Goal: Communication & Community: Share content

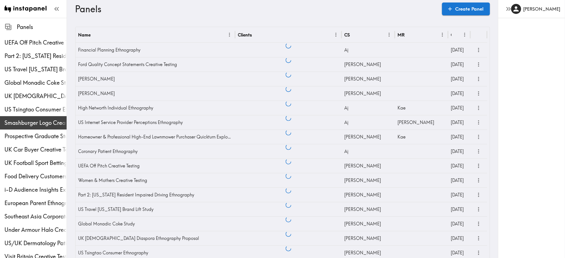
click at [46, 121] on span "Smashburger Logo Creative Testing" at bounding box center [35, 123] width 62 height 8
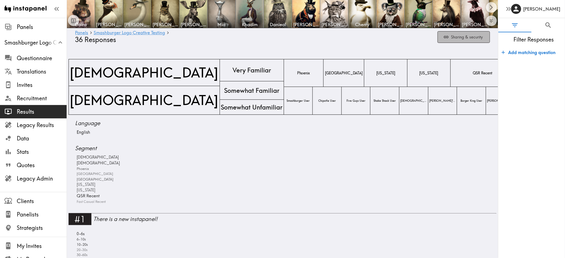
click at [451, 38] on button "Sharing & security" at bounding box center [463, 37] width 52 height 12
click at [467, 37] on button "Sharing & security" at bounding box center [463, 37] width 52 height 12
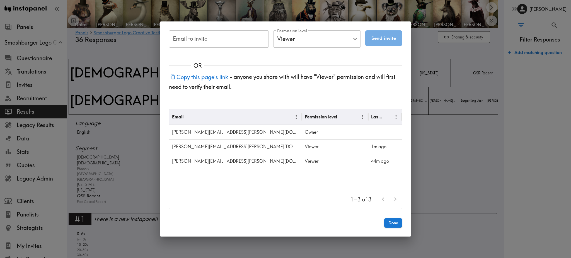
click at [450, 147] on div "Email to invite Email to invite Permission level Viewer Viewer Permission level…" at bounding box center [285, 129] width 571 height 258
